Goal: Navigation & Orientation: Go to known website

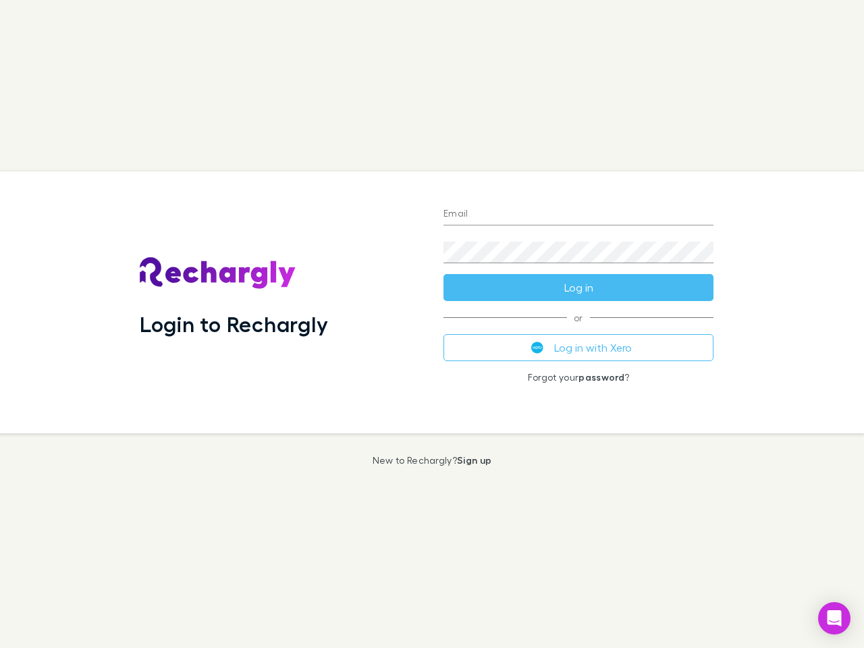
click at [432, 324] on div "Login to Rechargly" at bounding box center [281, 302] width 304 height 262
click at [579, 215] on input "Email" at bounding box center [579, 215] width 270 height 22
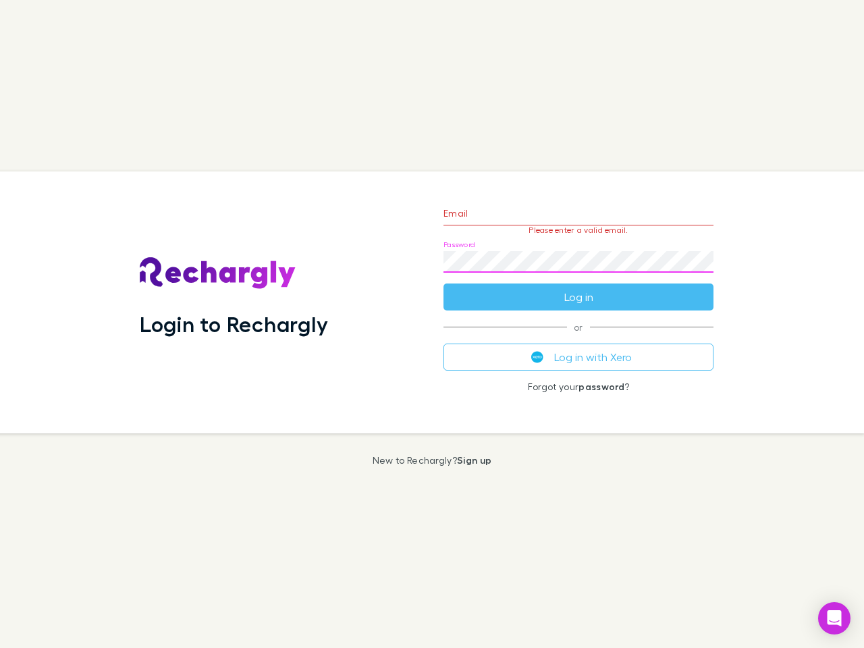
click at [579, 288] on form "Email Please enter a valid email. Password Log in" at bounding box center [579, 251] width 270 height 117
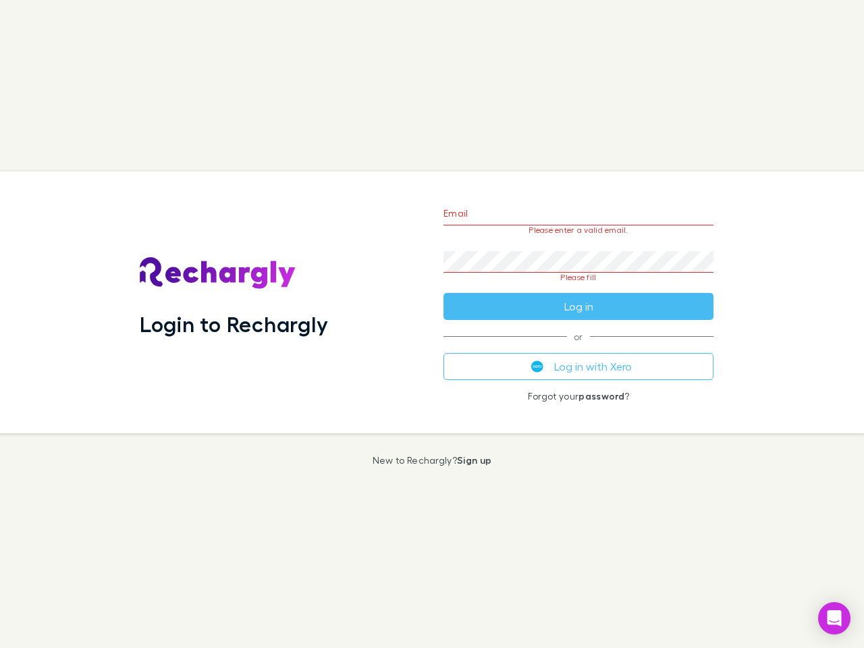
click at [579, 348] on div "Email Please enter a valid email. Password Please fill Log in or Log in with Xe…" at bounding box center [579, 302] width 292 height 262
click at [834, 618] on icon "Open Intercom Messenger" at bounding box center [835, 618] width 14 height 16
